Goal: Task Accomplishment & Management: Manage account settings

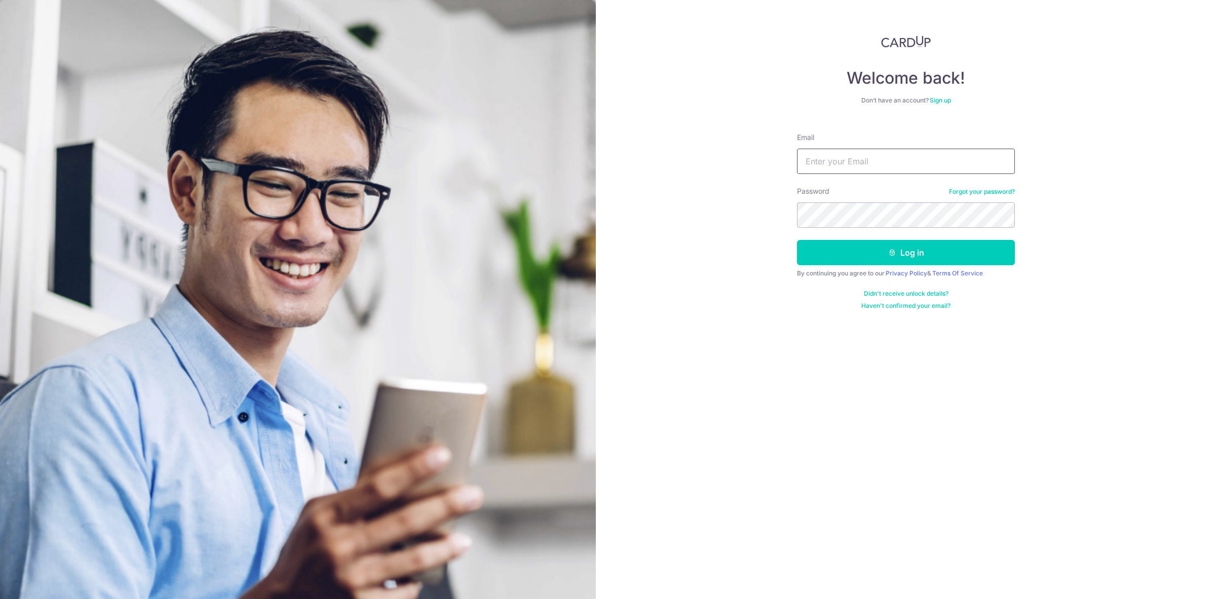
click at [833, 161] on input "Email" at bounding box center [906, 160] width 218 height 25
type input "[EMAIL_ADDRESS][DOMAIN_NAME]"
click at [883, 257] on button "Log in" at bounding box center [906, 252] width 218 height 25
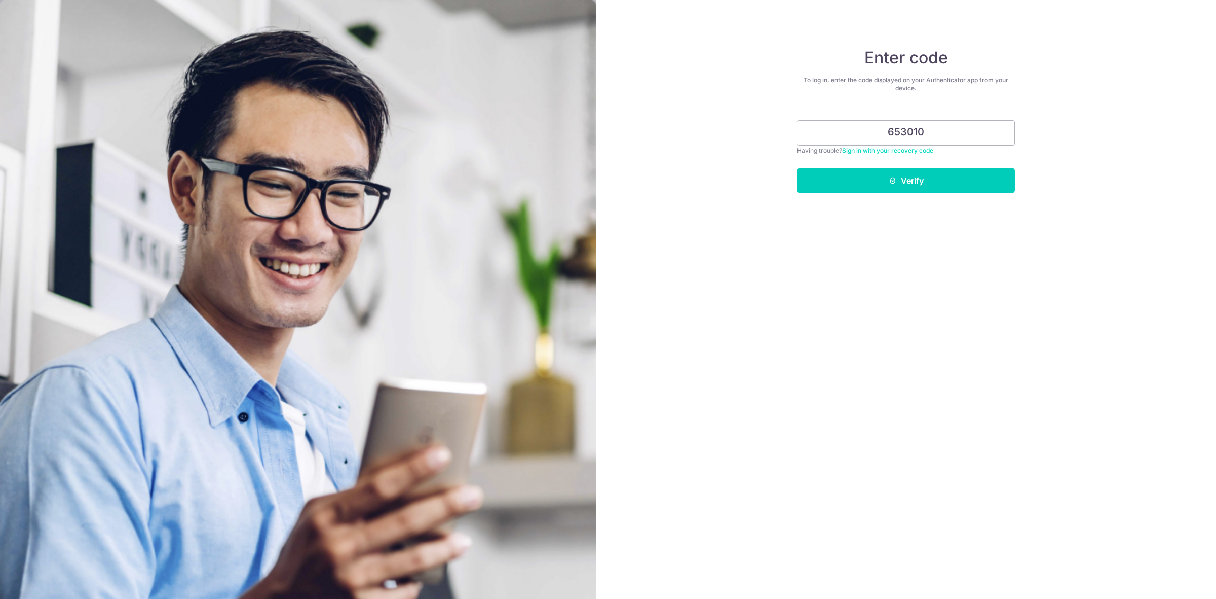
type input "653010"
click at [922, 165] on form "653010 Having trouble? Sign in with your recovery code Verify" at bounding box center [906, 153] width 218 height 81
click at [923, 175] on button "Verify" at bounding box center [906, 180] width 218 height 25
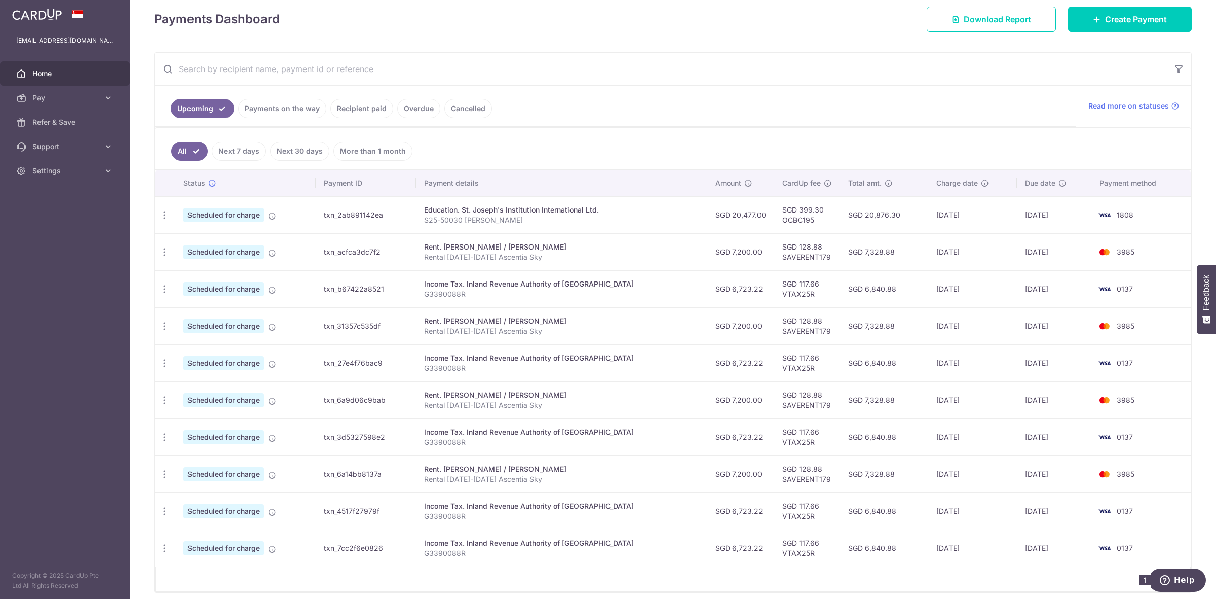
scroll to position [125, 0]
